Goal: Task Accomplishment & Management: Use online tool/utility

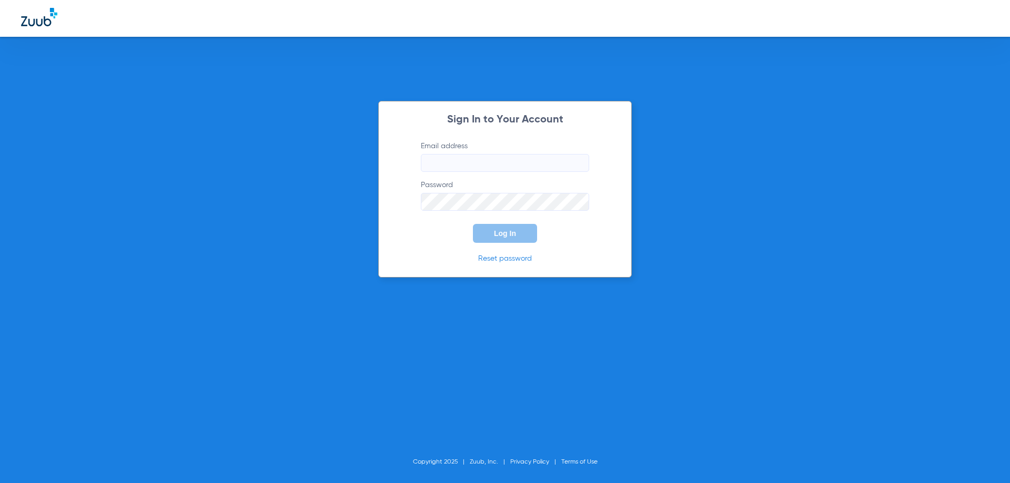
type input "[EMAIL_ADDRESS][DOMAIN_NAME]"
click at [496, 230] on span "Log In" at bounding box center [505, 233] width 22 height 8
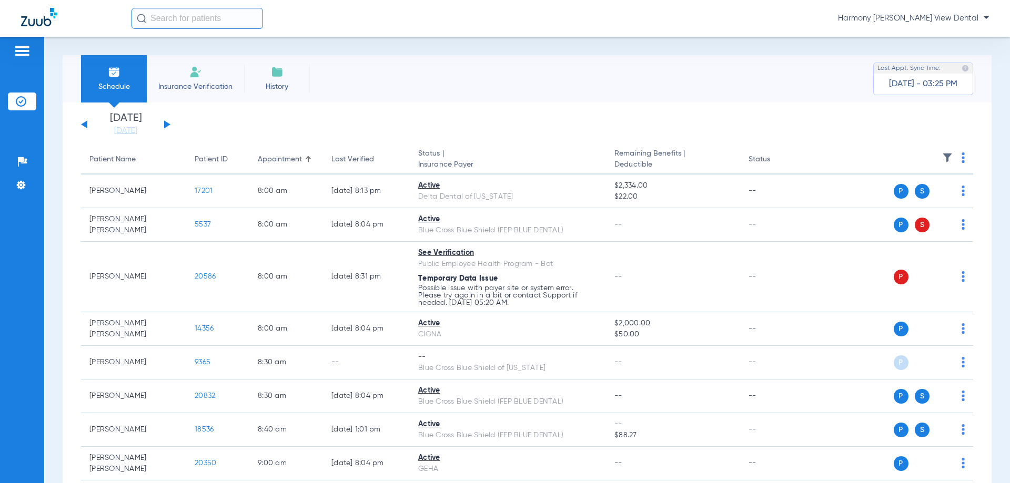
click at [196, 85] on span "Insurance Verification" at bounding box center [196, 87] width 82 height 11
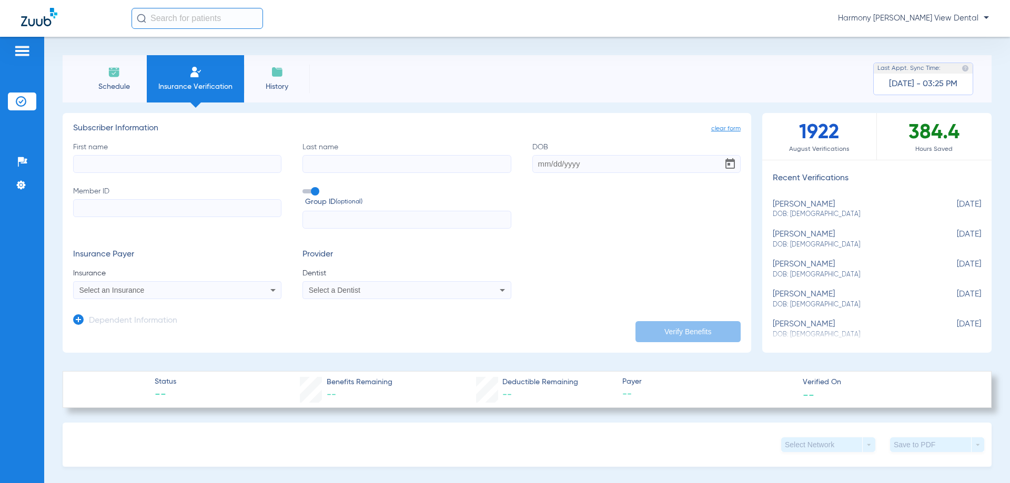
click at [119, 79] on li "Schedule" at bounding box center [114, 78] width 66 height 47
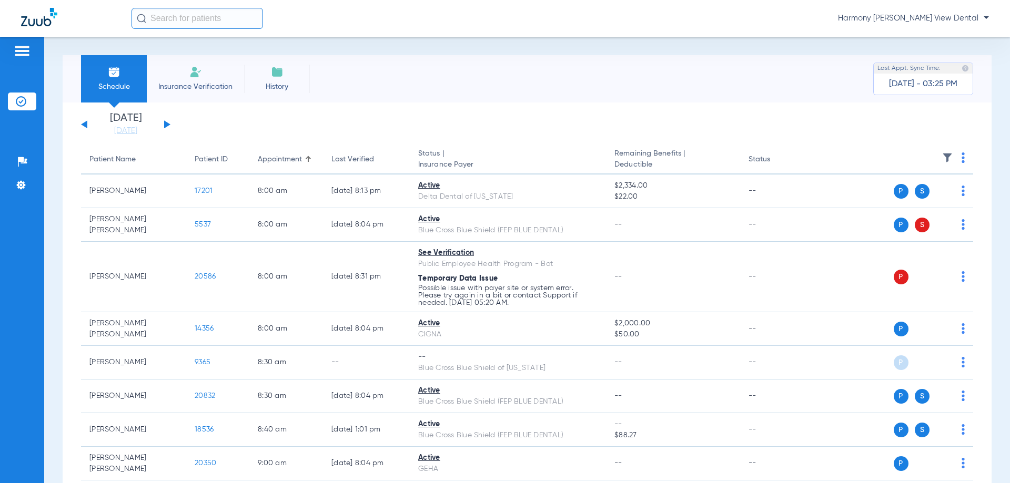
click at [167, 123] on button at bounding box center [167, 124] width 6 height 8
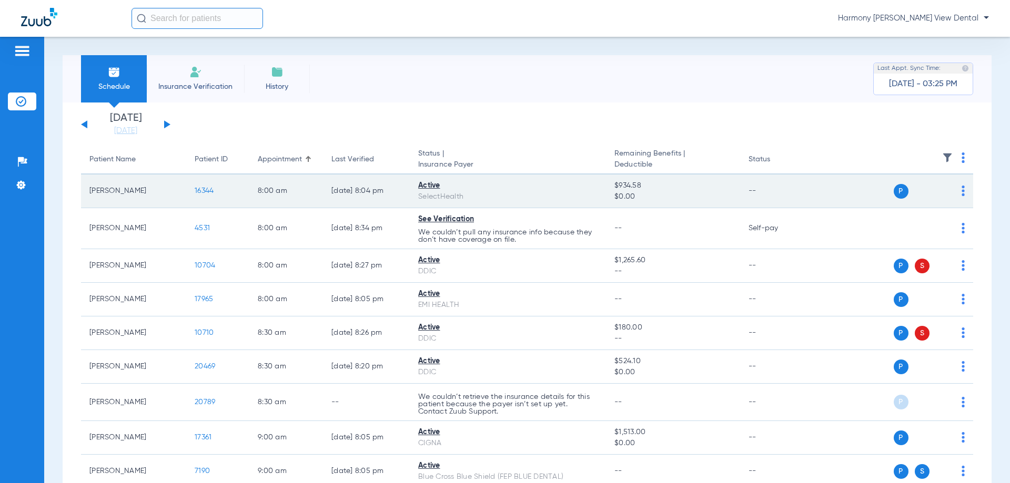
click at [893, 190] on span "P" at bounding box center [900, 191] width 15 height 15
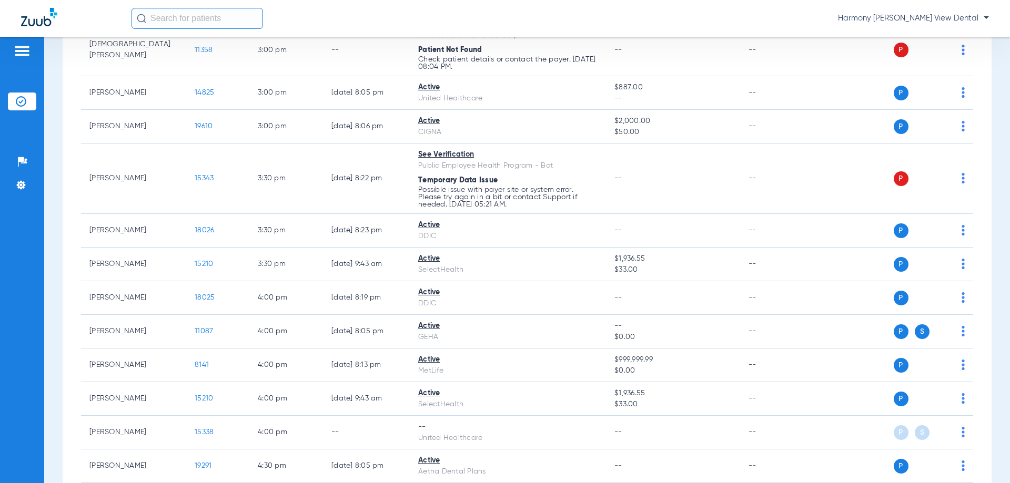
scroll to position [1722, 0]
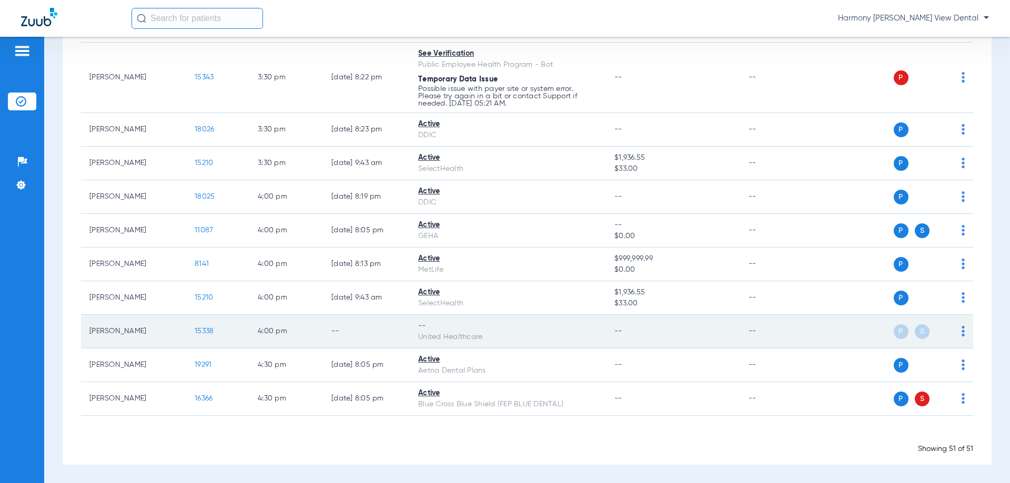
click at [952, 333] on div "P S" at bounding box center [888, 331] width 154 height 15
click at [961, 336] on img at bounding box center [962, 331] width 3 height 11
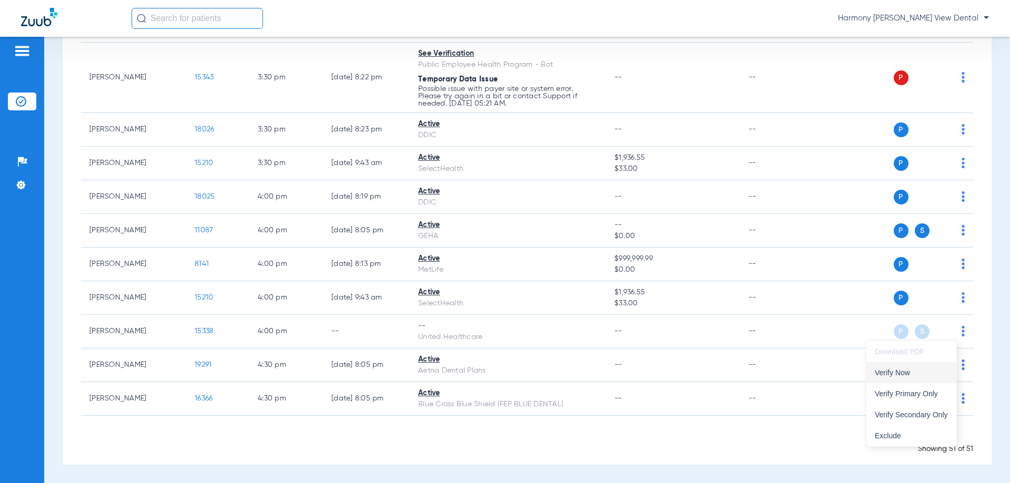
click at [896, 375] on span "Verify Now" at bounding box center [911, 372] width 73 height 7
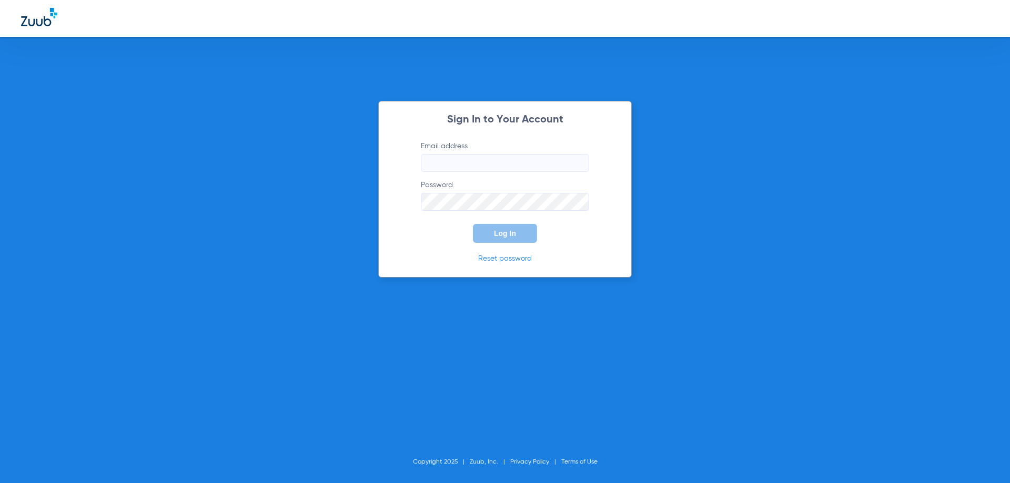
type input "[EMAIL_ADDRESS][DOMAIN_NAME]"
